Goal: Use online tool/utility: Use online tool/utility

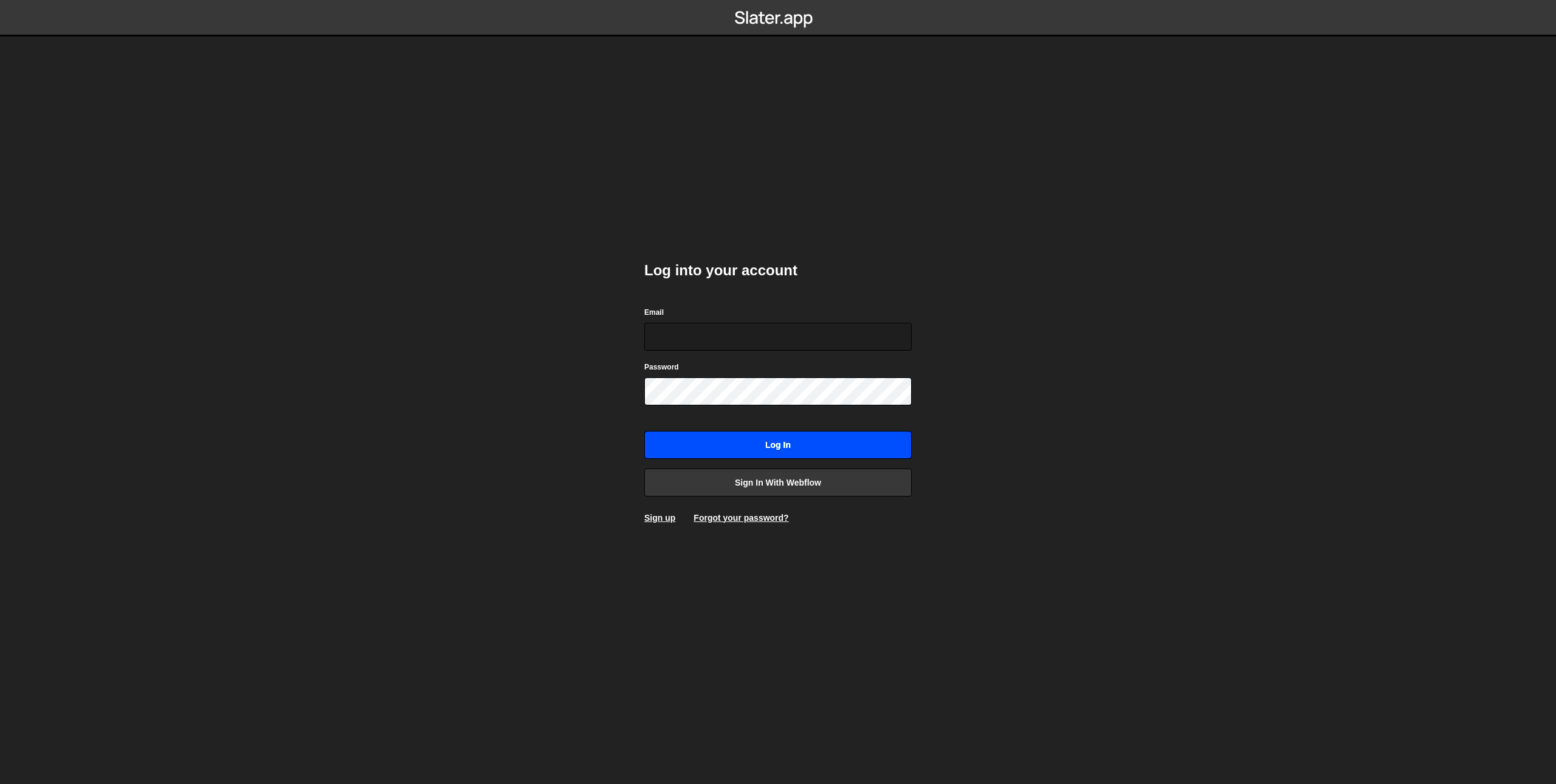
type input "danwebflow@gmail.com"
click at [712, 440] on input "Log in" at bounding box center [778, 445] width 268 height 28
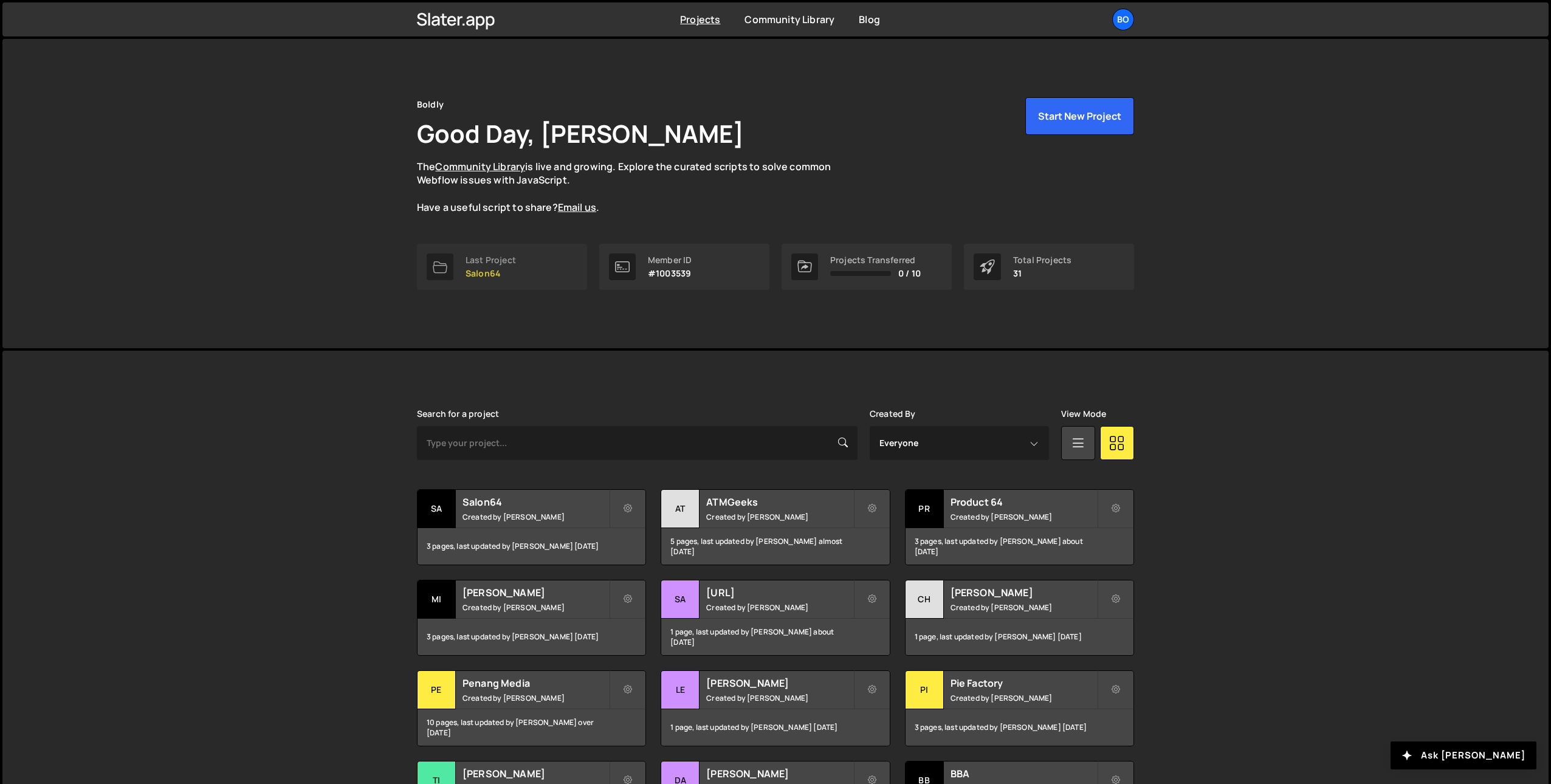
click at [517, 274] on link "Last Project Salon64" at bounding box center [502, 267] width 170 height 46
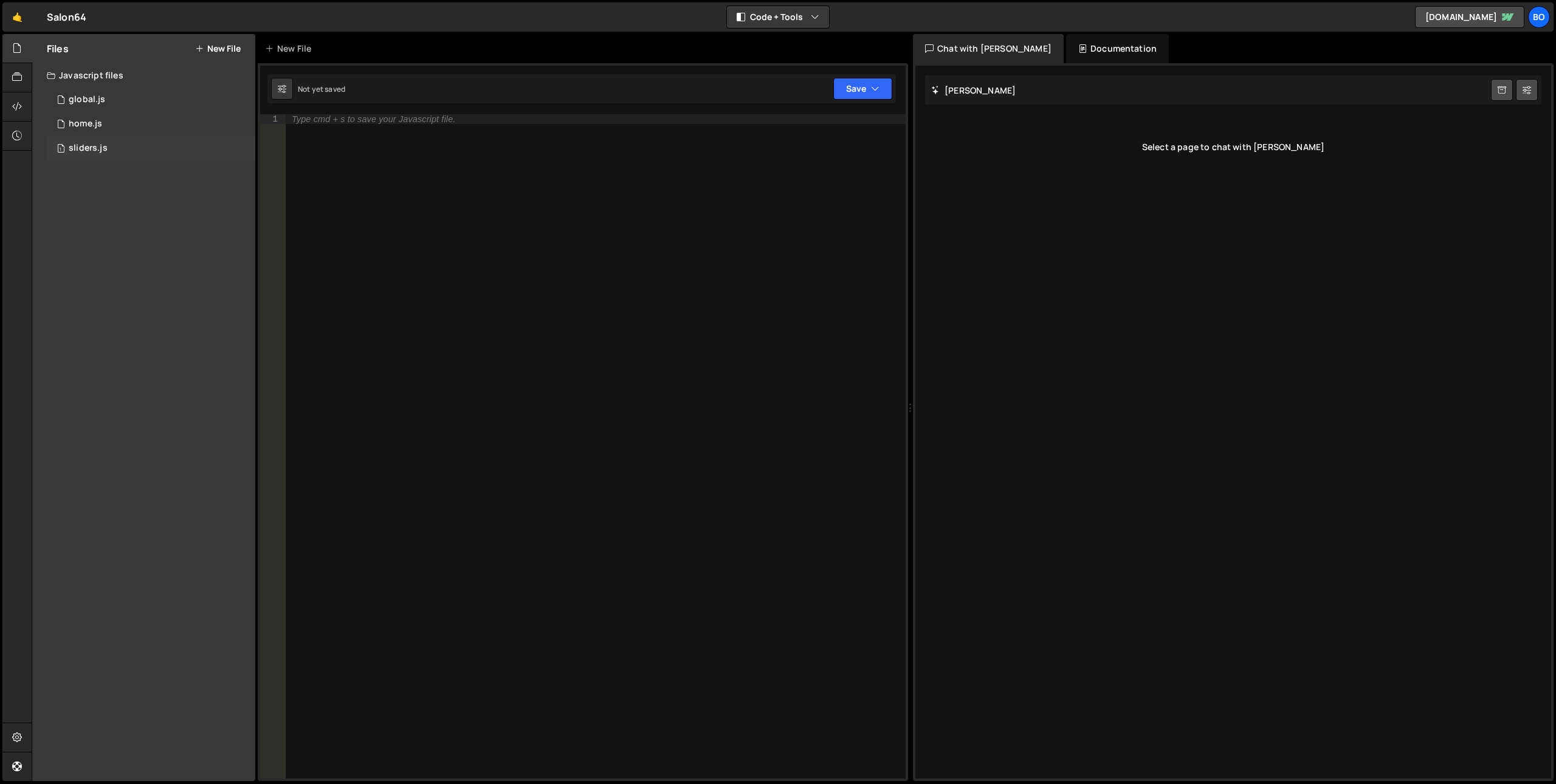
click at [113, 146] on div "1 sliders.js 0" at bounding box center [151, 148] width 209 height 24
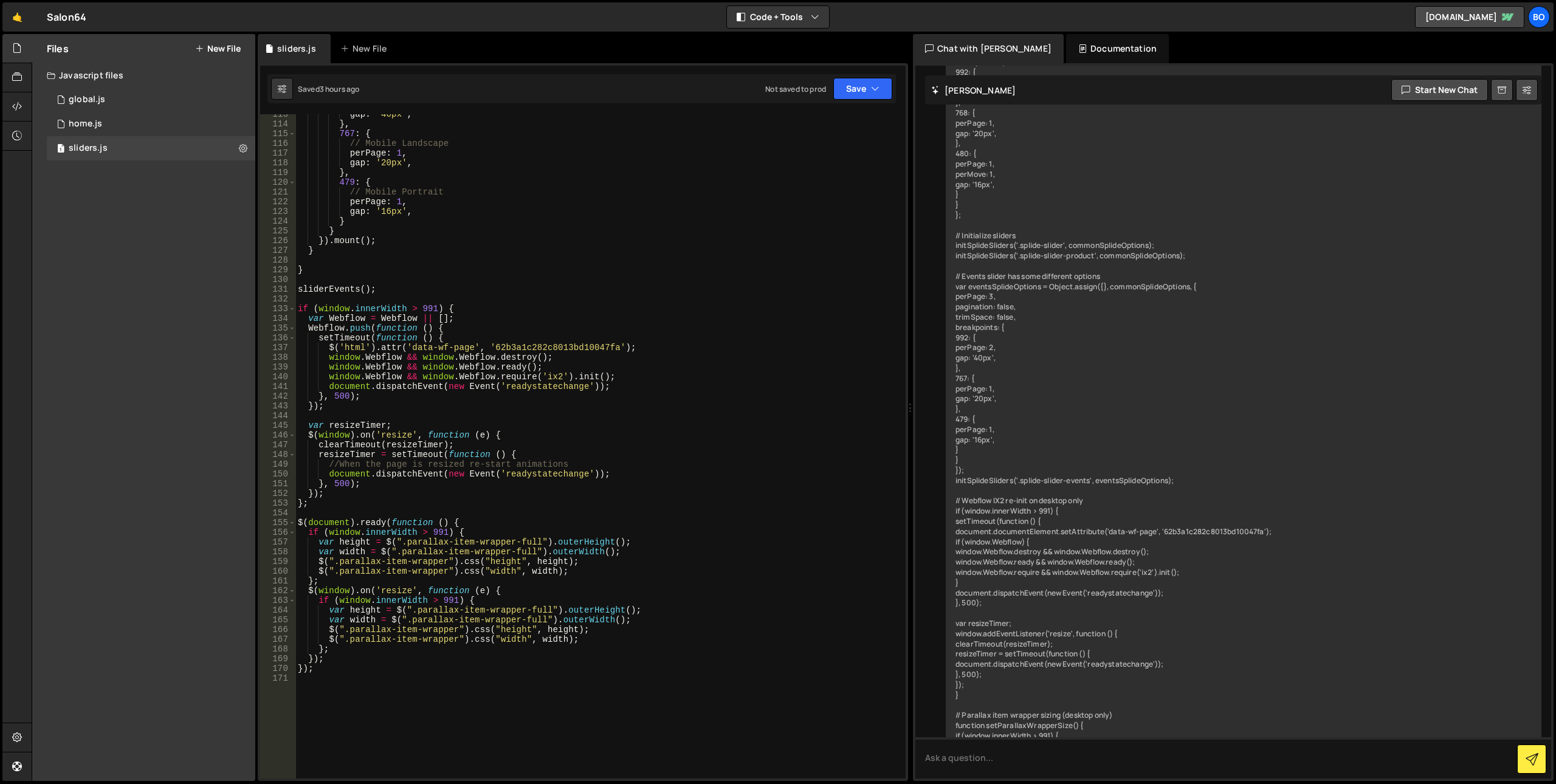
scroll to position [1093, 0]
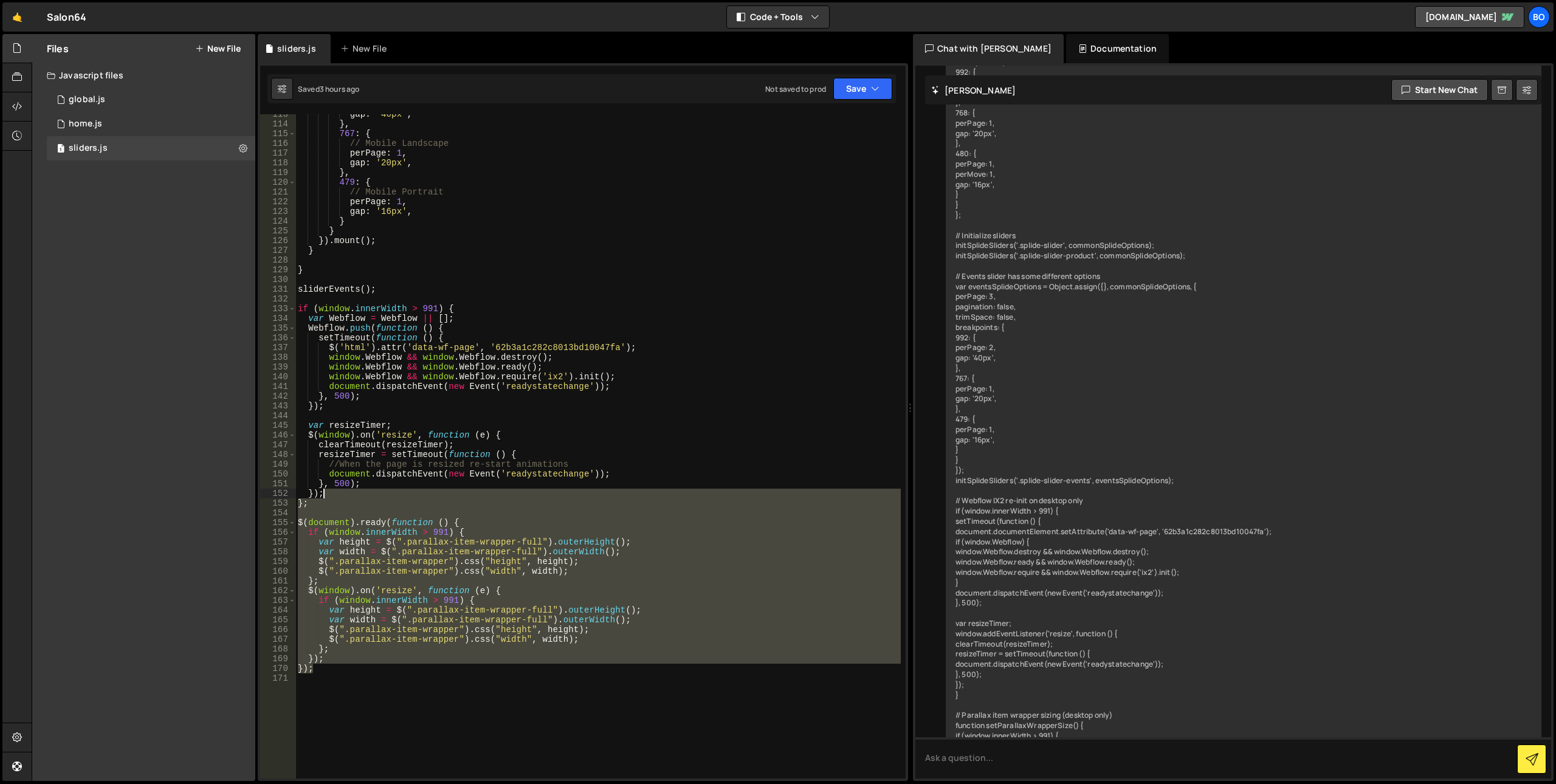
drag, startPoint x: 374, startPoint y: 665, endPoint x: 355, endPoint y: 493, distance: 173.0
click at [355, 493] on div "gap : '40px' , } , 767 : { // Mobile Landscape perPage : 1 , gap : '20px' , } ,…" at bounding box center [598, 451] width 605 height 683
click at [409, 370] on div "gap : '40px' , } , 767 : { // Mobile Landscape perPage : 1 , gap : '20px' , } ,…" at bounding box center [598, 451] width 605 height 683
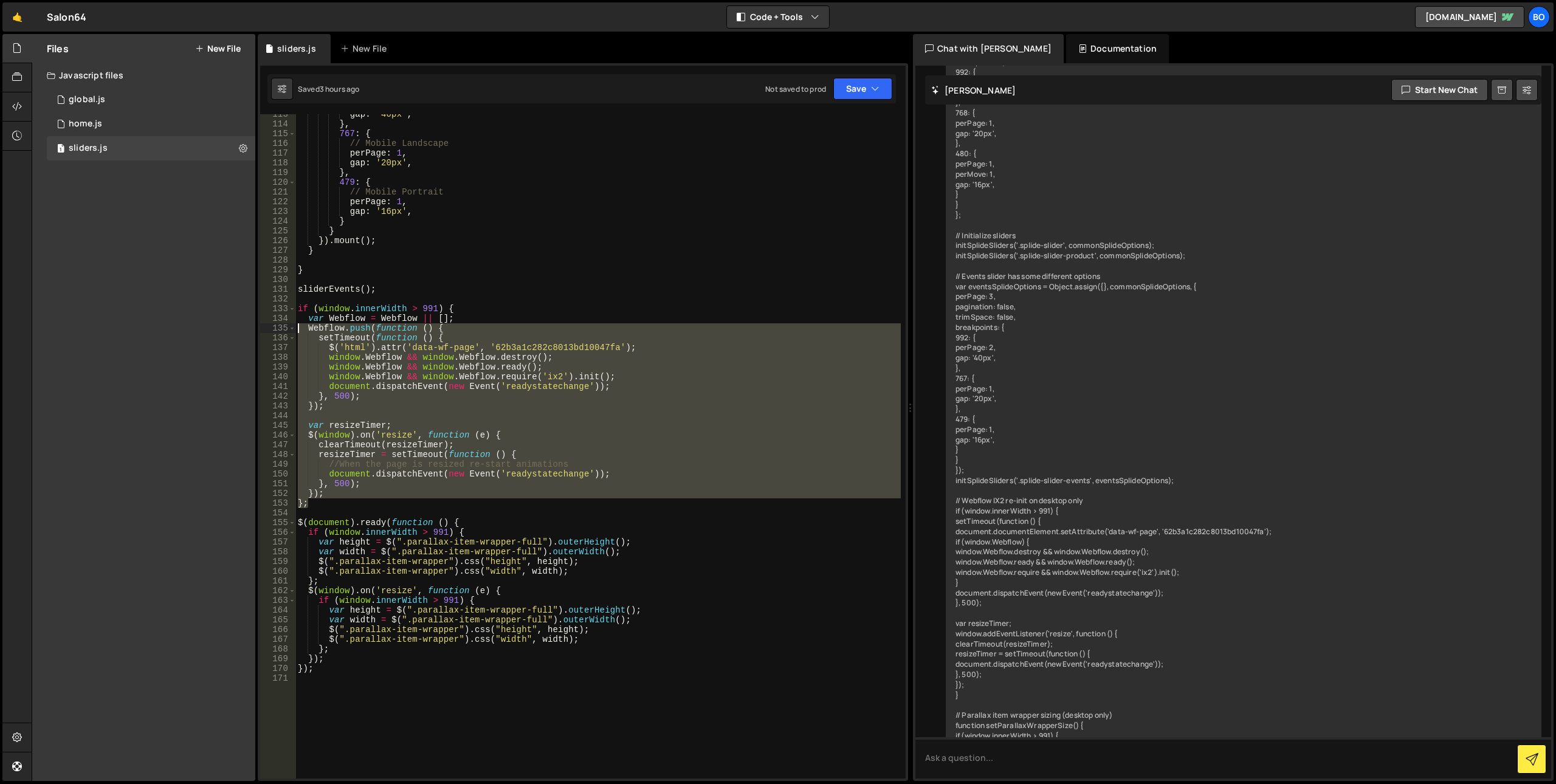
drag, startPoint x: 315, startPoint y: 506, endPoint x: 287, endPoint y: 328, distance: 180.2
click at [287, 328] on div "window.Webflow && window.Webflow.ready(); 113 114 115 116 117 118 119 120 121 1…" at bounding box center [582, 446] width 645 height 664
type textarea "Webflow.push(function () { setTimeout(function () {"
click at [334, 691] on div "gap : '40px' , } , 767 : { // Mobile Landscape perPage : 1 , gap : '20px' , } ,…" at bounding box center [598, 451] width 605 height 683
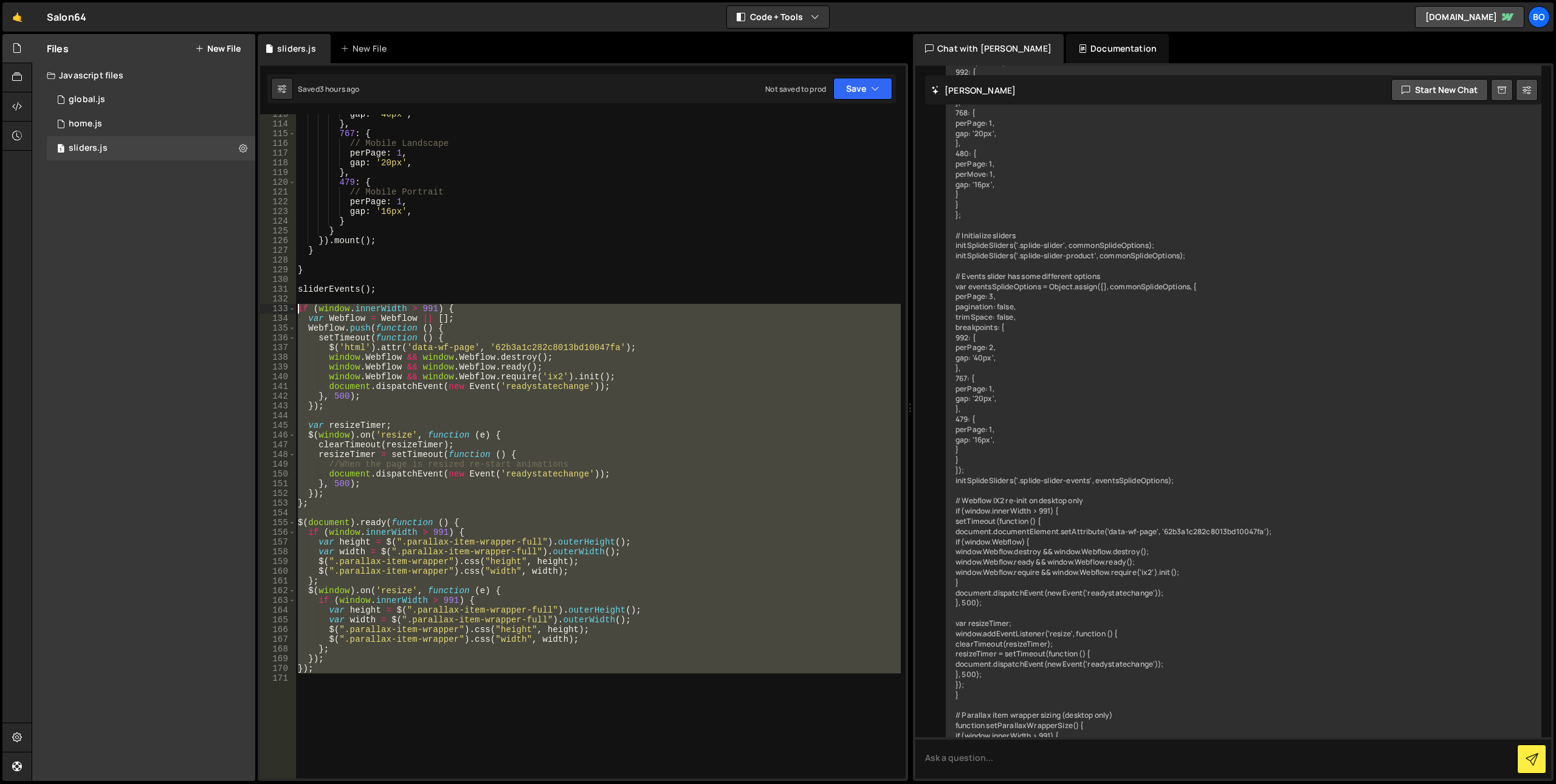
drag, startPoint x: 197, startPoint y: 510, endPoint x: 233, endPoint y: 311, distance: 202.2
click at [233, 311] on div "Files New File Javascript files 1 global.js 0 1 home.js 0 1 sliders.js 0" at bounding box center [794, 408] width 1525 height 747
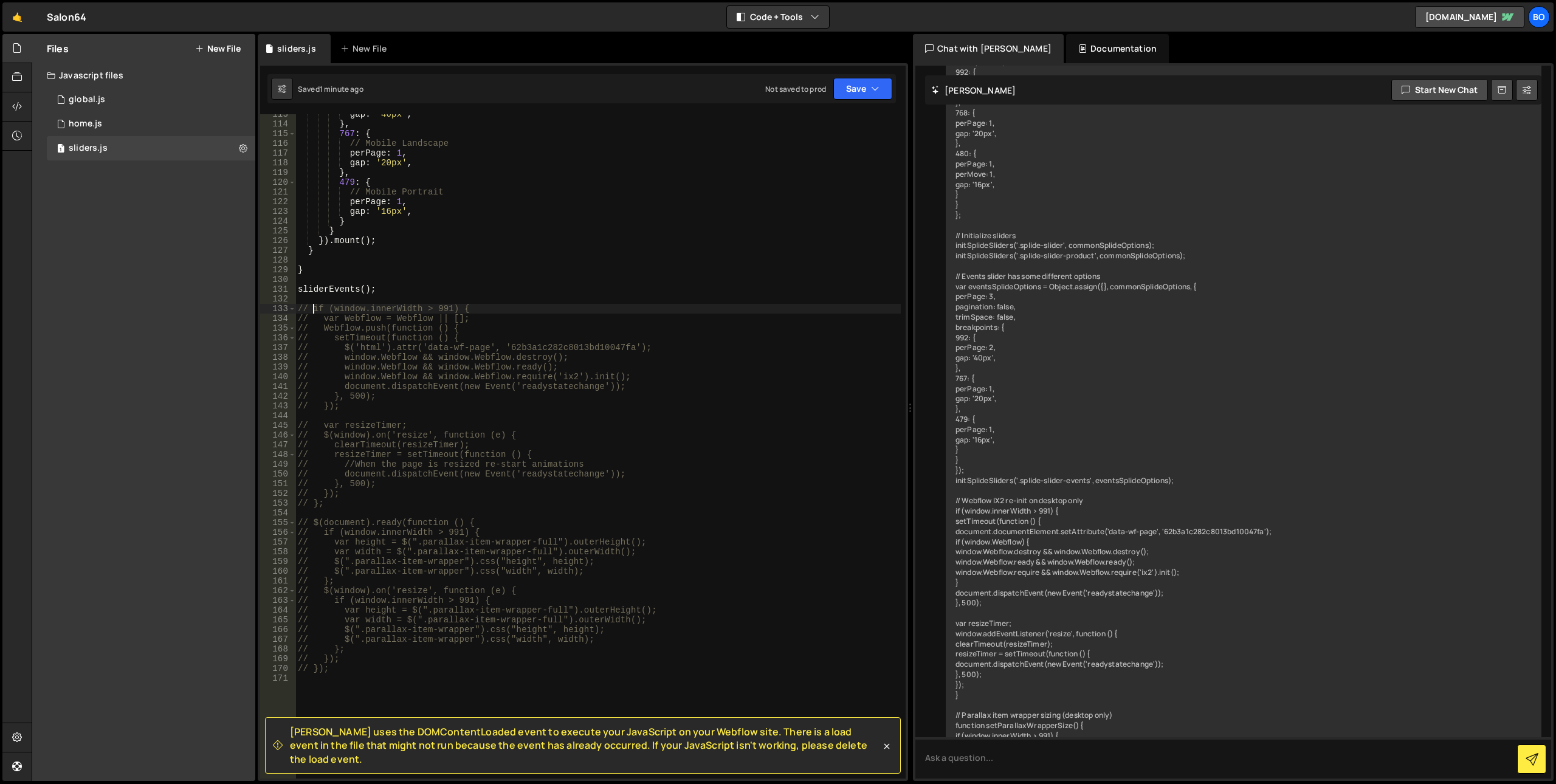
click at [727, 522] on div "gap : '40px' , } , 767 : { // Mobile Landscape perPage : 1 , gap : '20px' , } ,…" at bounding box center [598, 451] width 605 height 683
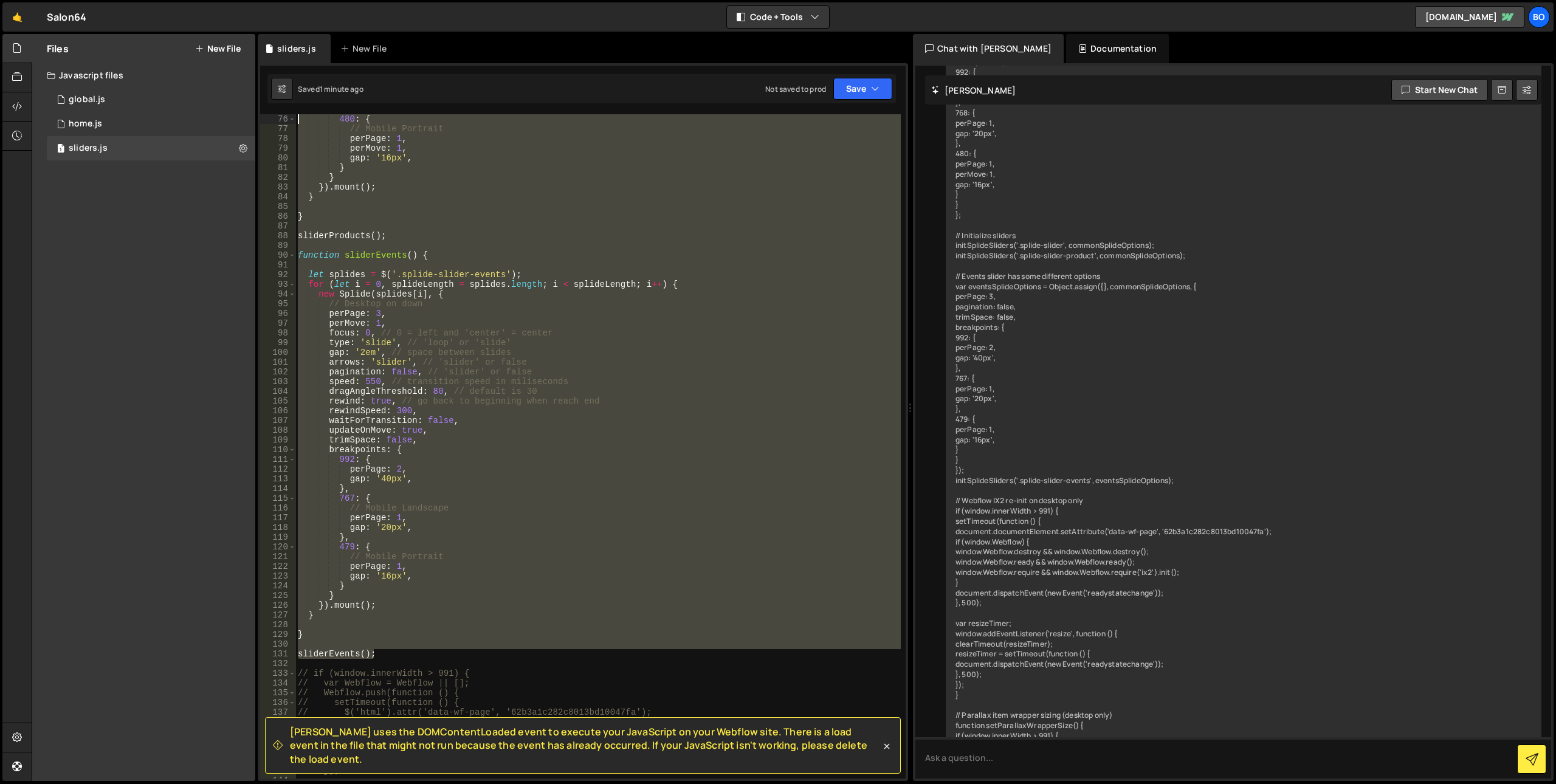
scroll to position [0, 0]
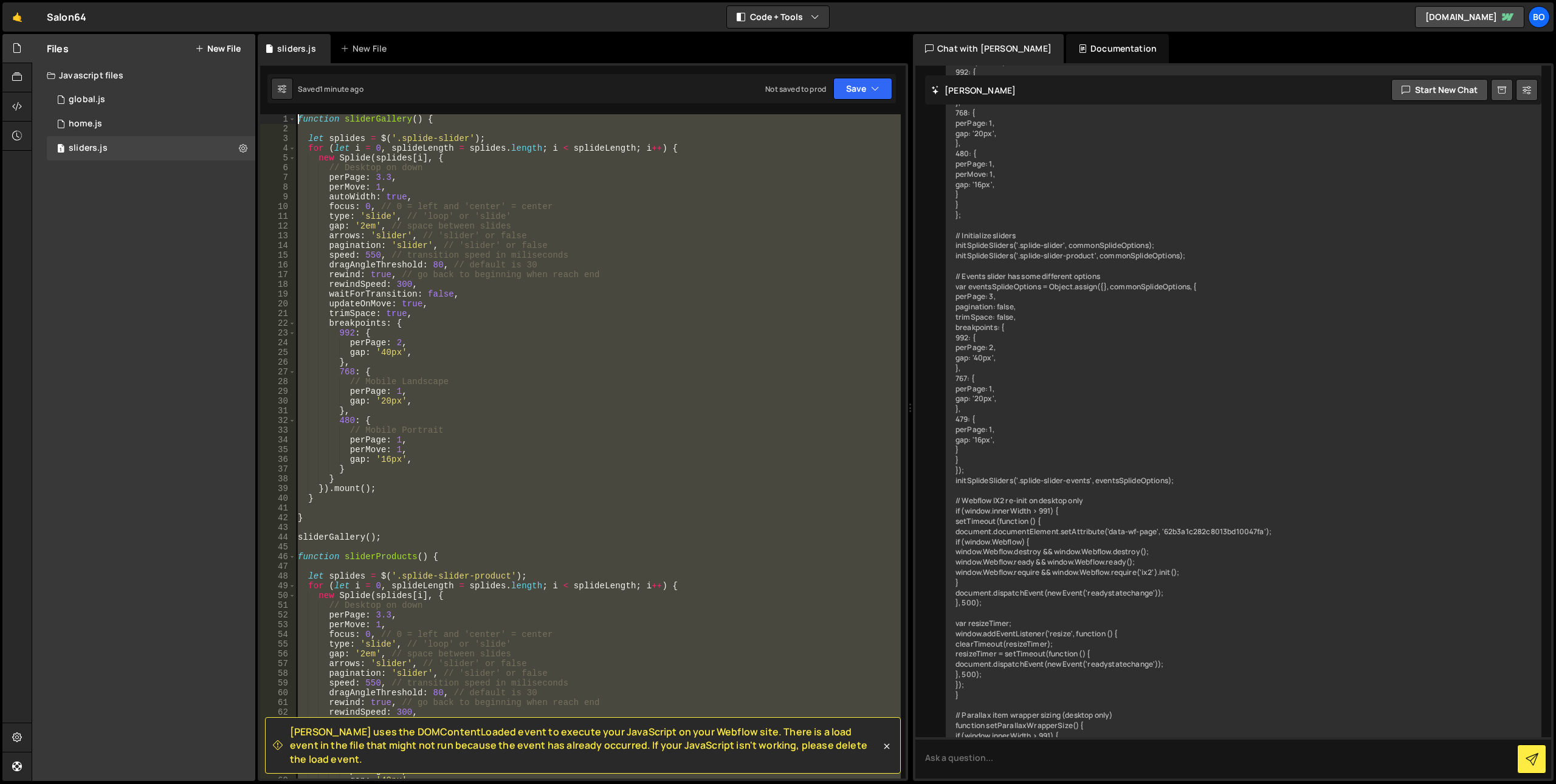
drag, startPoint x: 384, startPoint y: 293, endPoint x: 124, endPoint y: -62, distance: 440.0
click at [124, 0] on html "Projects [GEOGRAPHIC_DATA] Blog Bo Projects Your Teams Invite team member Accou…" at bounding box center [778, 392] width 1556 height 784
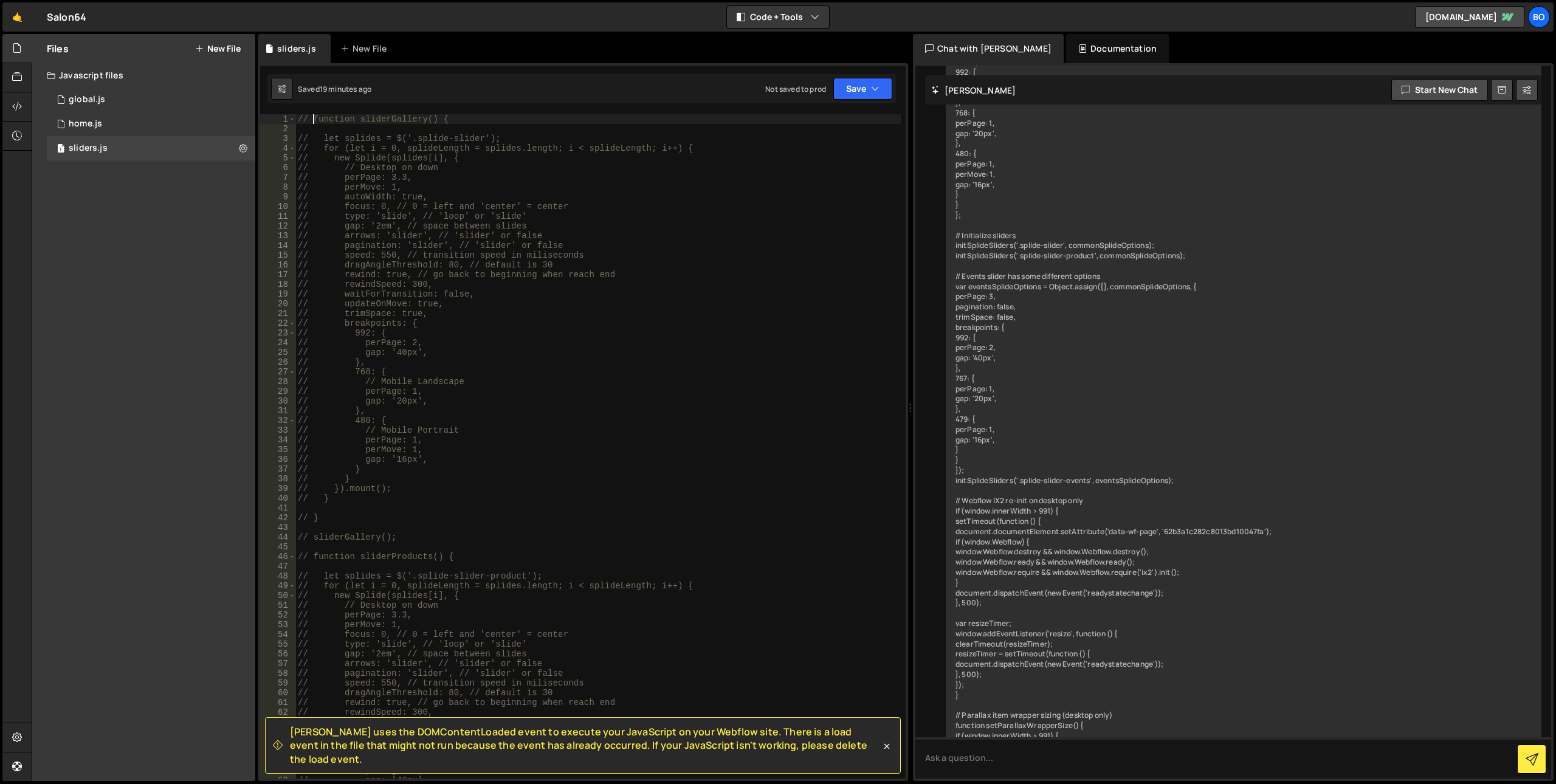
click at [676, 387] on div "// function sliderGallery() { // let splides = $('.splide-slider'); // for (let…" at bounding box center [598, 456] width 605 height 683
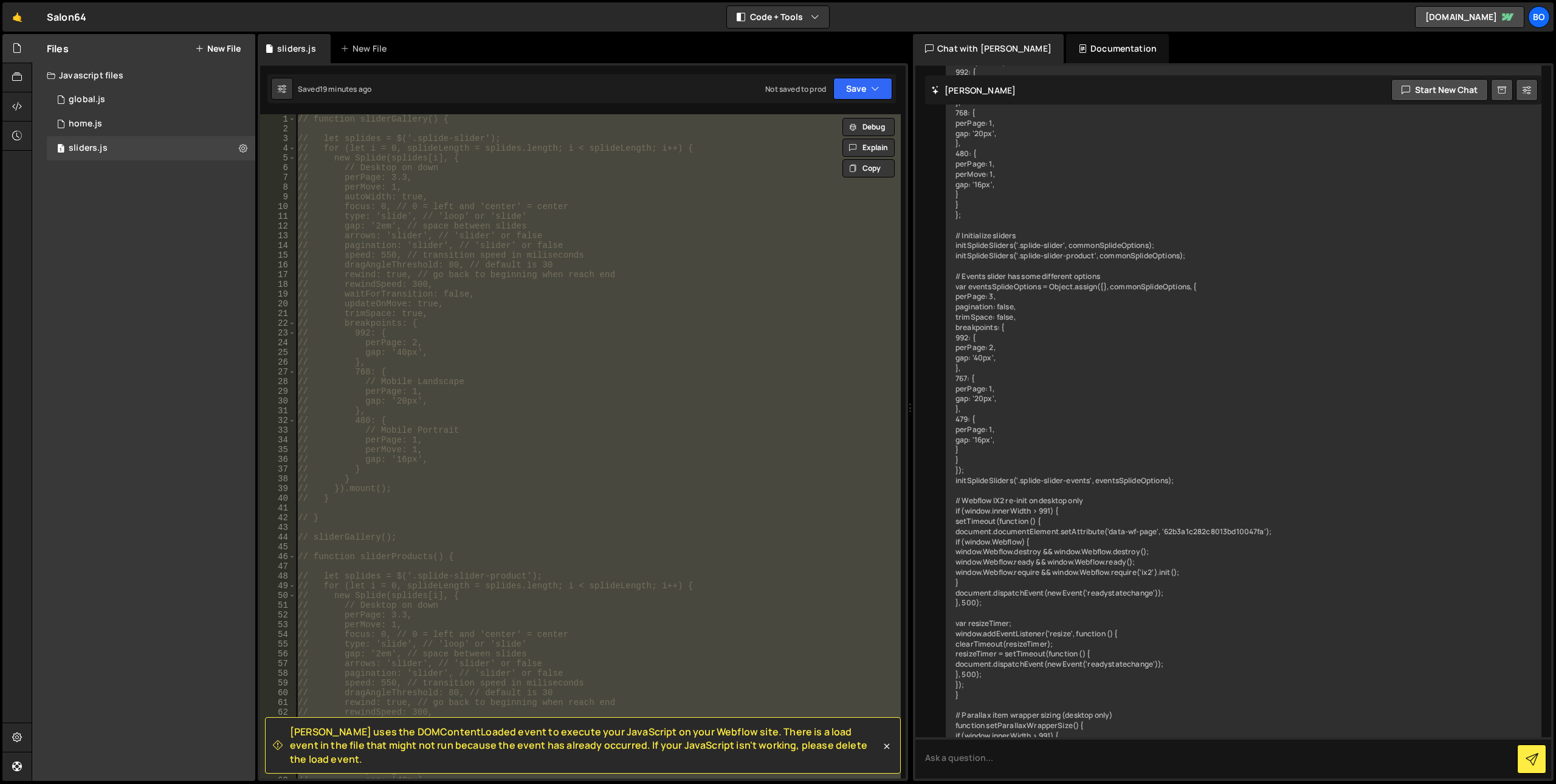
type textarea "});"
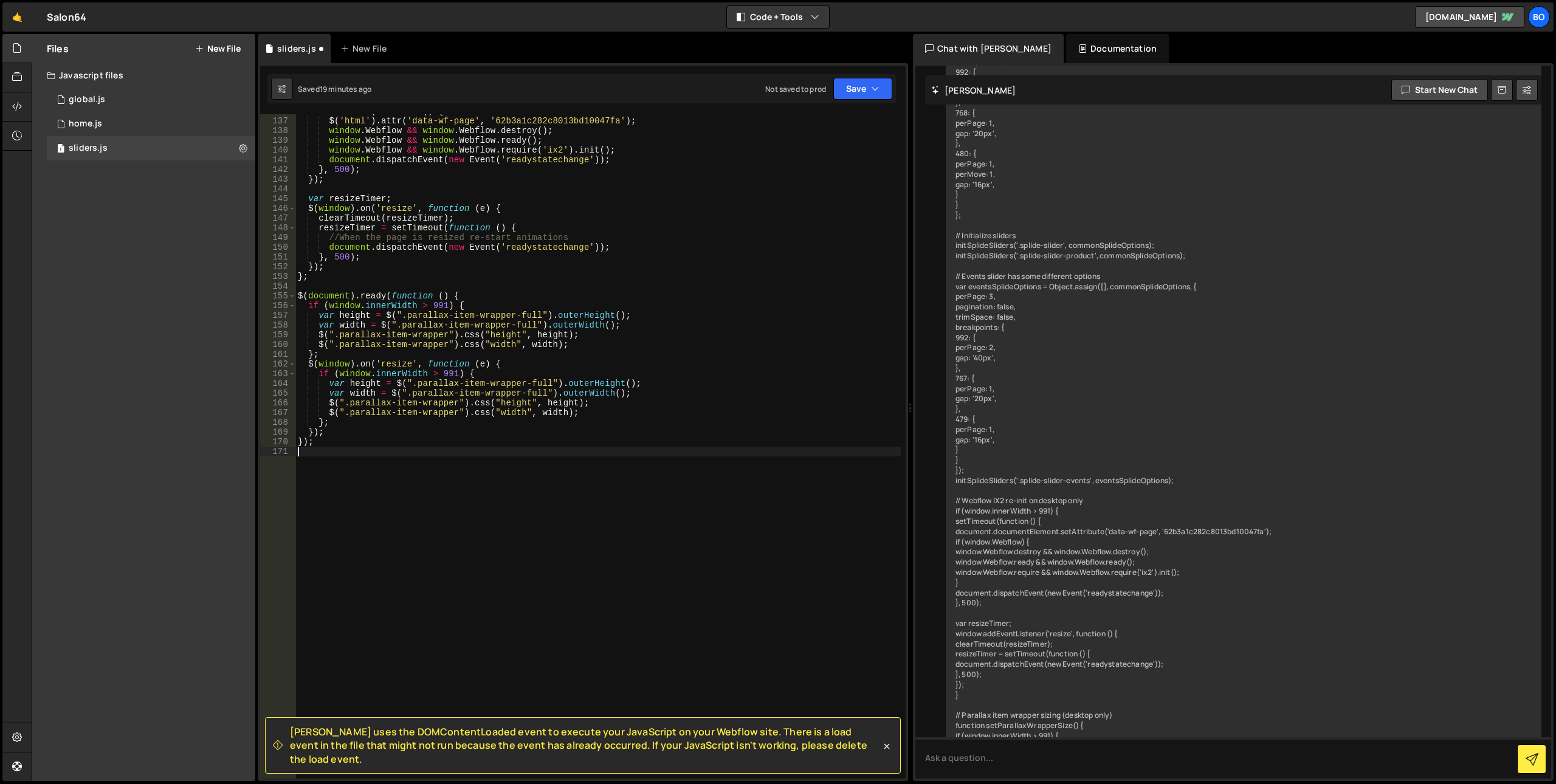
scroll to position [1320, 0]
